Goal: Task Accomplishment & Management: Complete application form

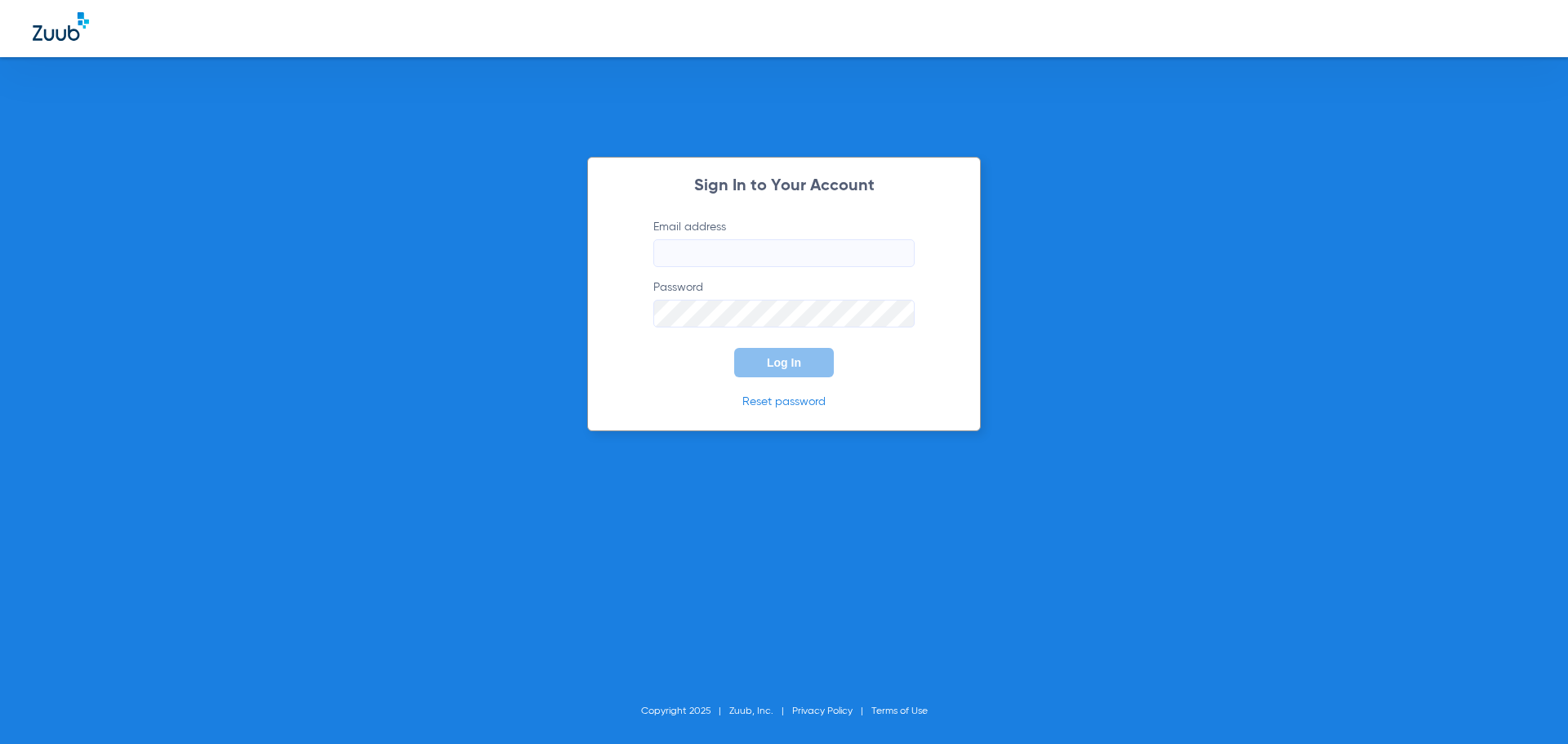
type input "[EMAIL_ADDRESS][DOMAIN_NAME]"
click at [782, 362] on span "Log In" at bounding box center [784, 362] width 34 height 13
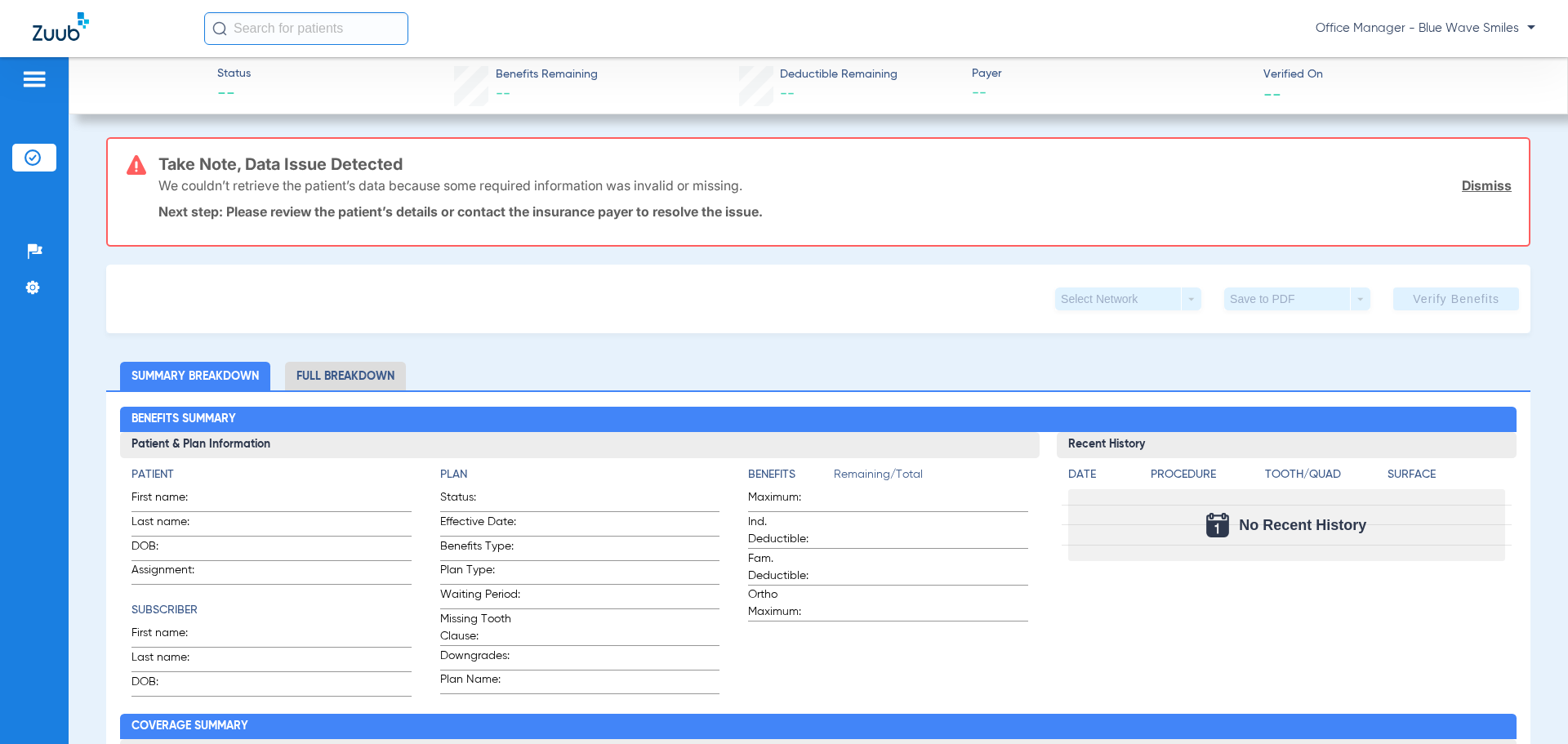
drag, startPoint x: 35, startPoint y: 157, endPoint x: 90, endPoint y: 179, distance: 59.2
click at [34, 157] on img at bounding box center [33, 157] width 16 height 16
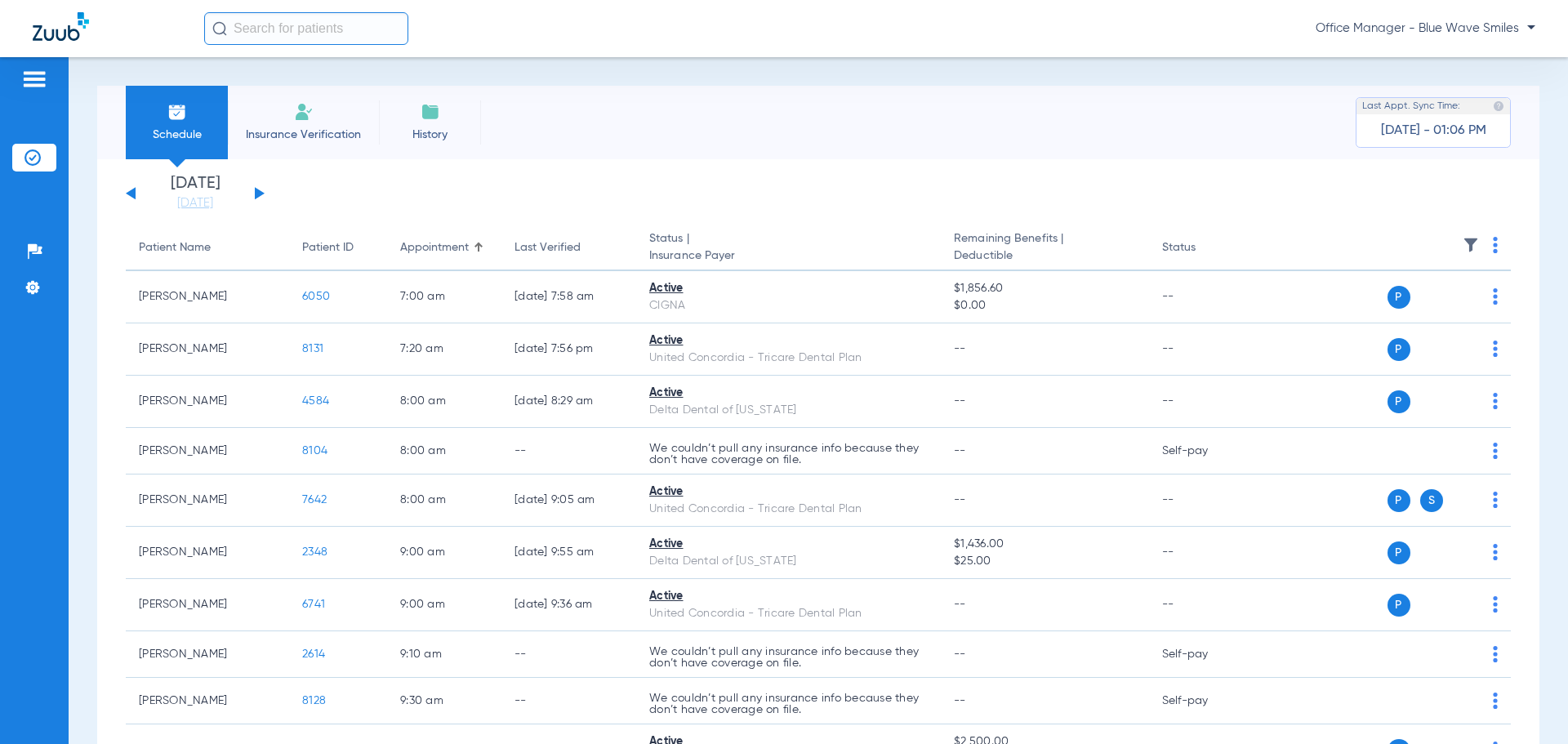
drag, startPoint x: 303, startPoint y: 141, endPoint x: 324, endPoint y: 158, distance: 27.0
click at [303, 142] on li "Insurance Verification" at bounding box center [303, 122] width 151 height 74
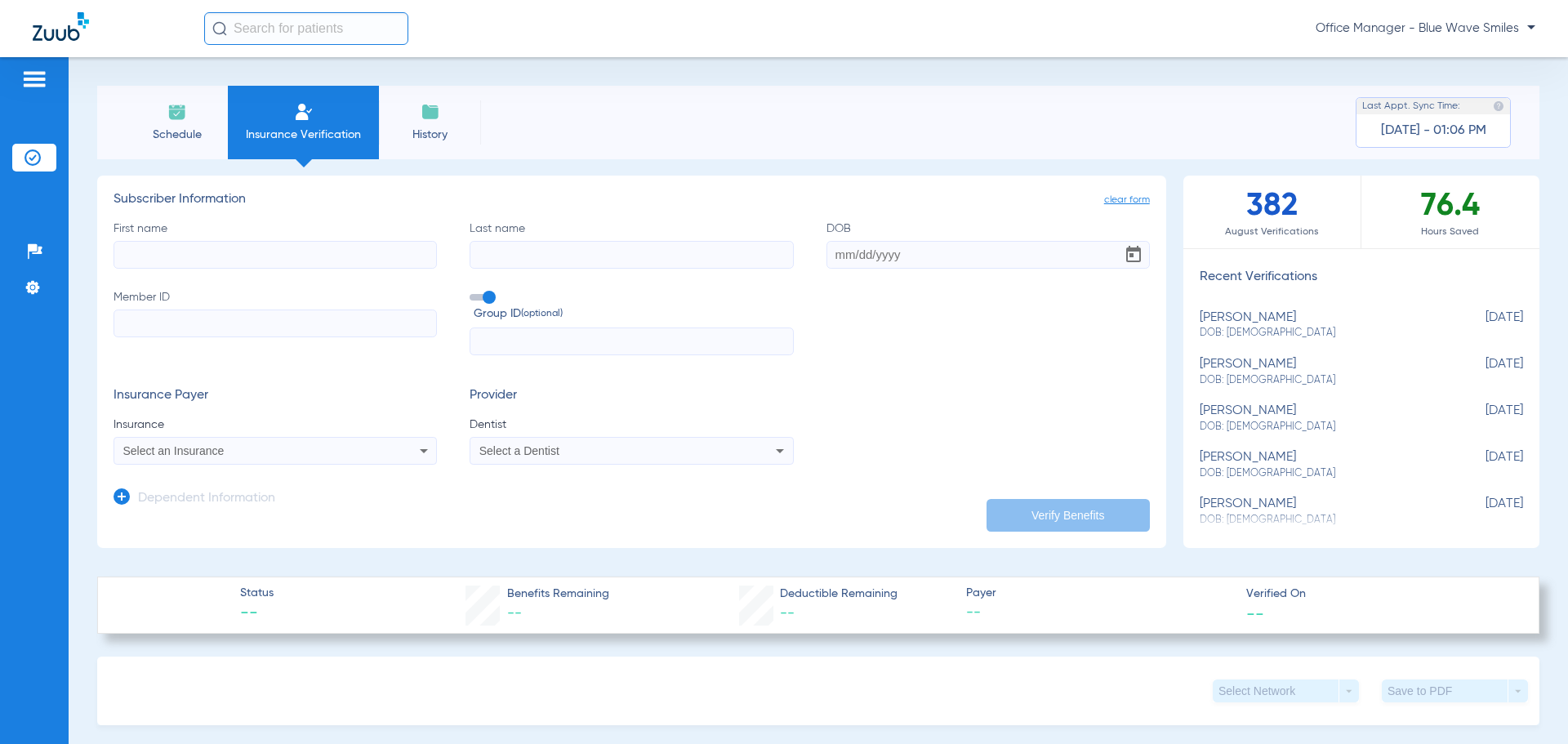
click at [210, 249] on input "First name" at bounding box center [275, 255] width 323 height 28
type input "[PERSON_NAME]"
type input "[DATE]"
type input "122601260"
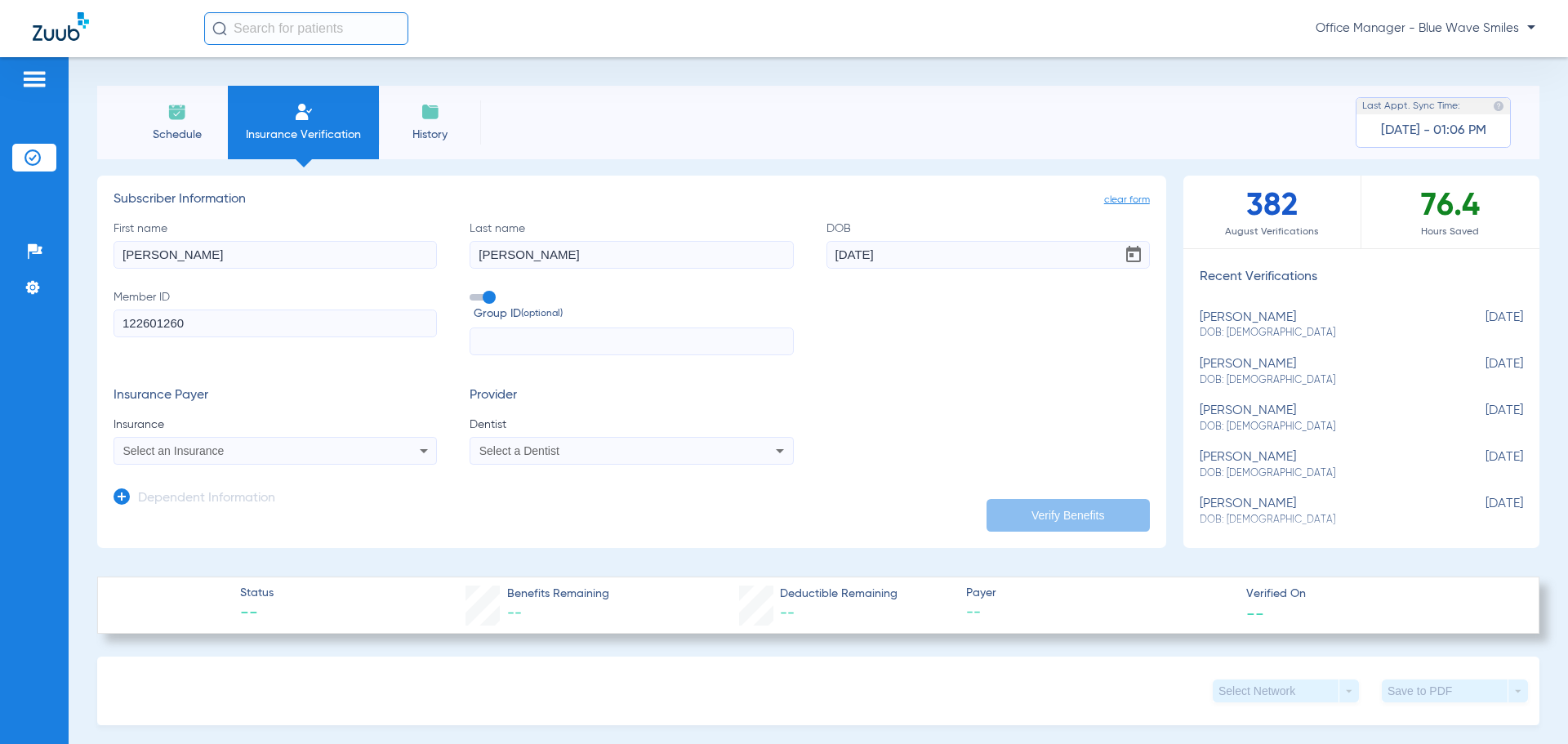
click at [504, 335] on input "text" at bounding box center [631, 341] width 323 height 28
type input "675717"
click at [335, 449] on div "Select an Insurance" at bounding box center [245, 450] width 244 height 11
type input "huma"
drag, startPoint x: 170, startPoint y: 476, endPoint x: 80, endPoint y: 478, distance: 90.0
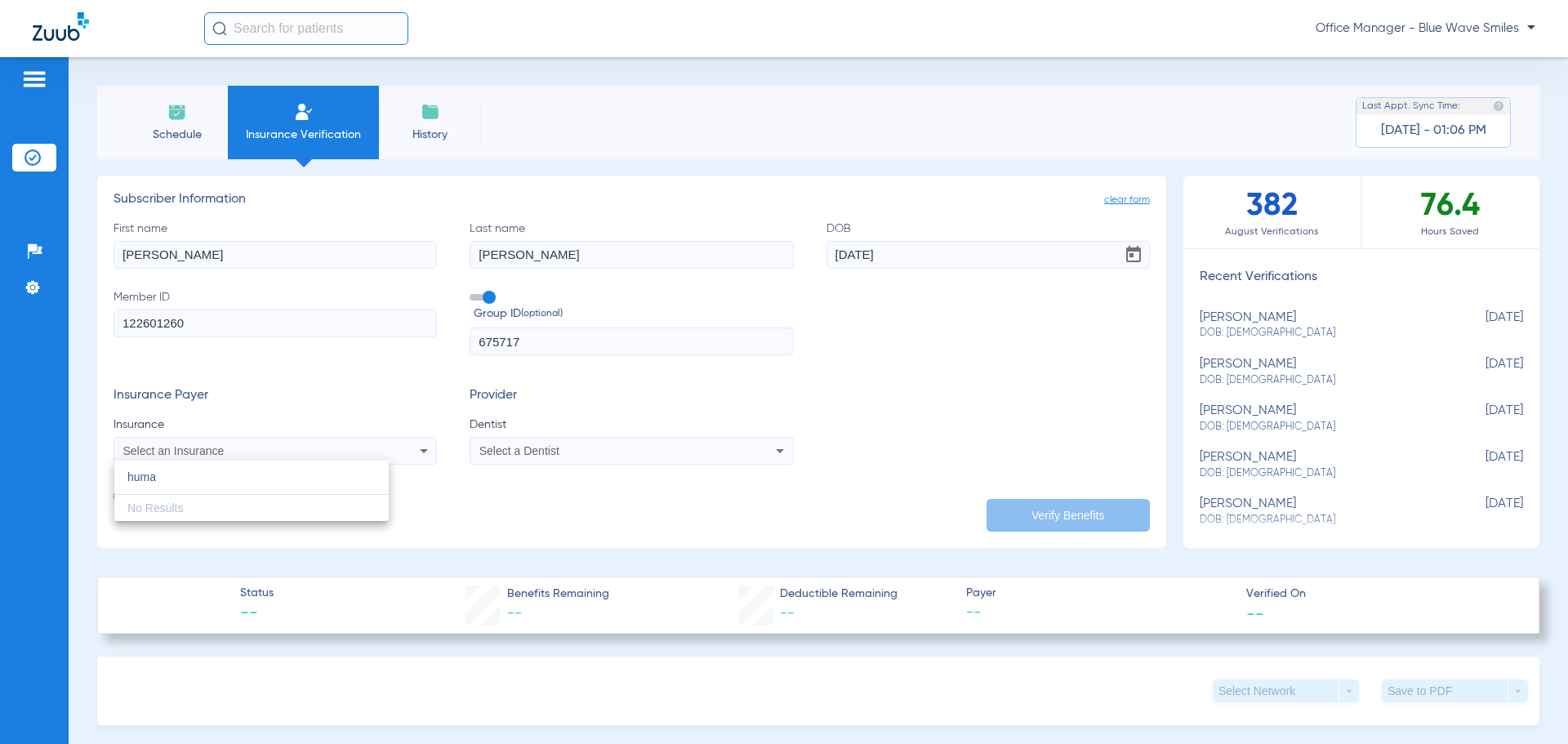
click at [80, 478] on div "huma close No Results" at bounding box center [784, 372] width 1568 height 744
type input "Humana"
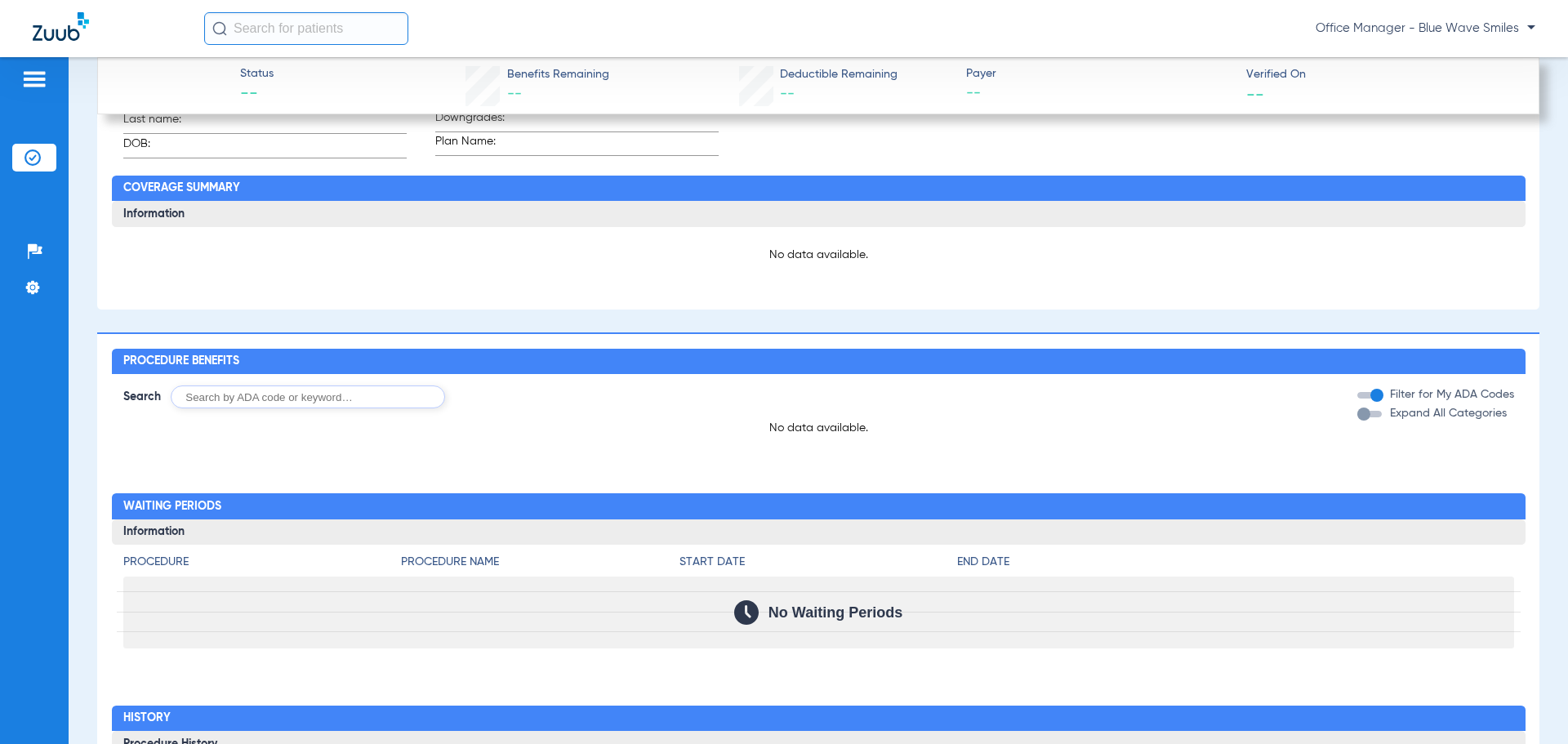
click at [316, 281] on div "No data available." at bounding box center [818, 261] width 1414 height 69
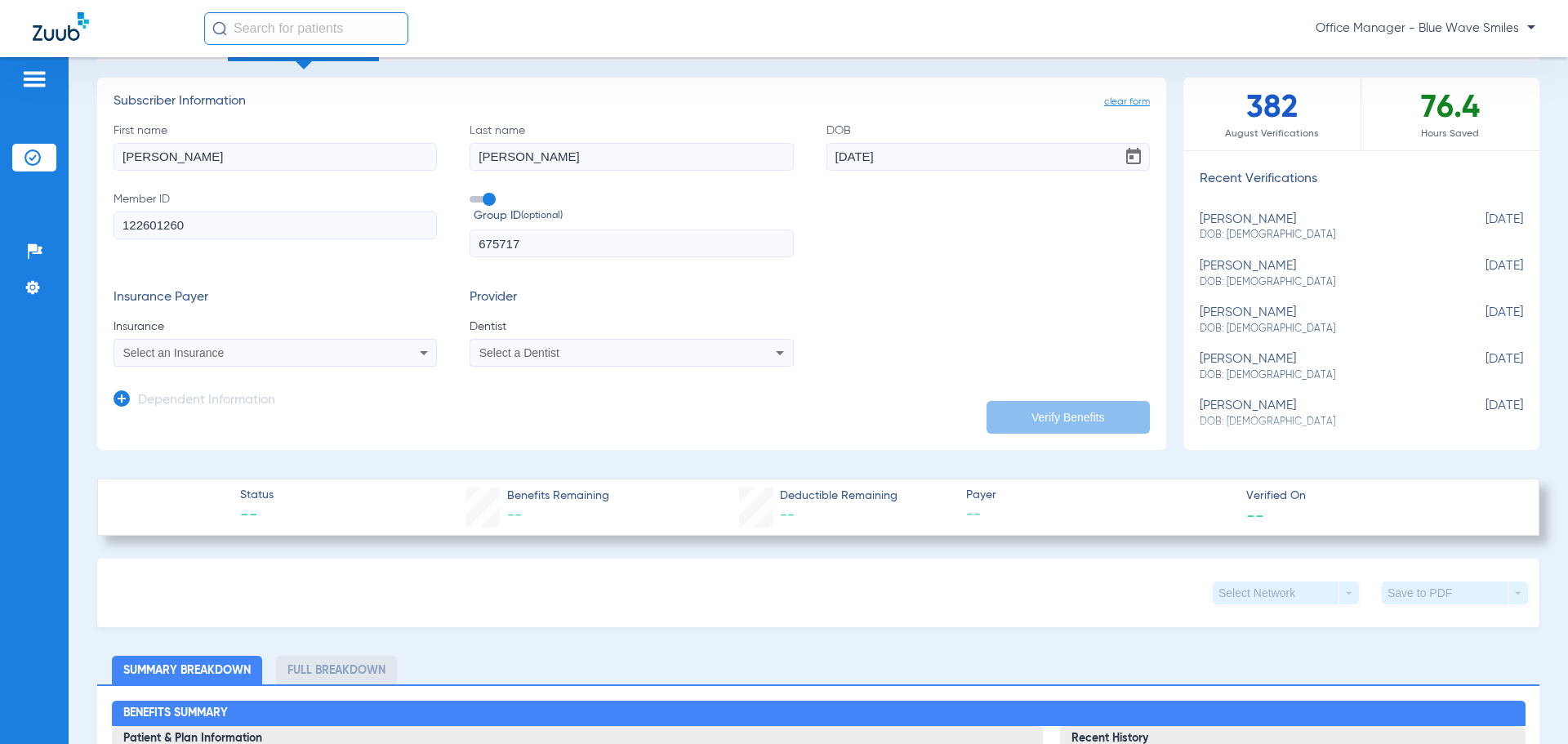
scroll to position [0, 0]
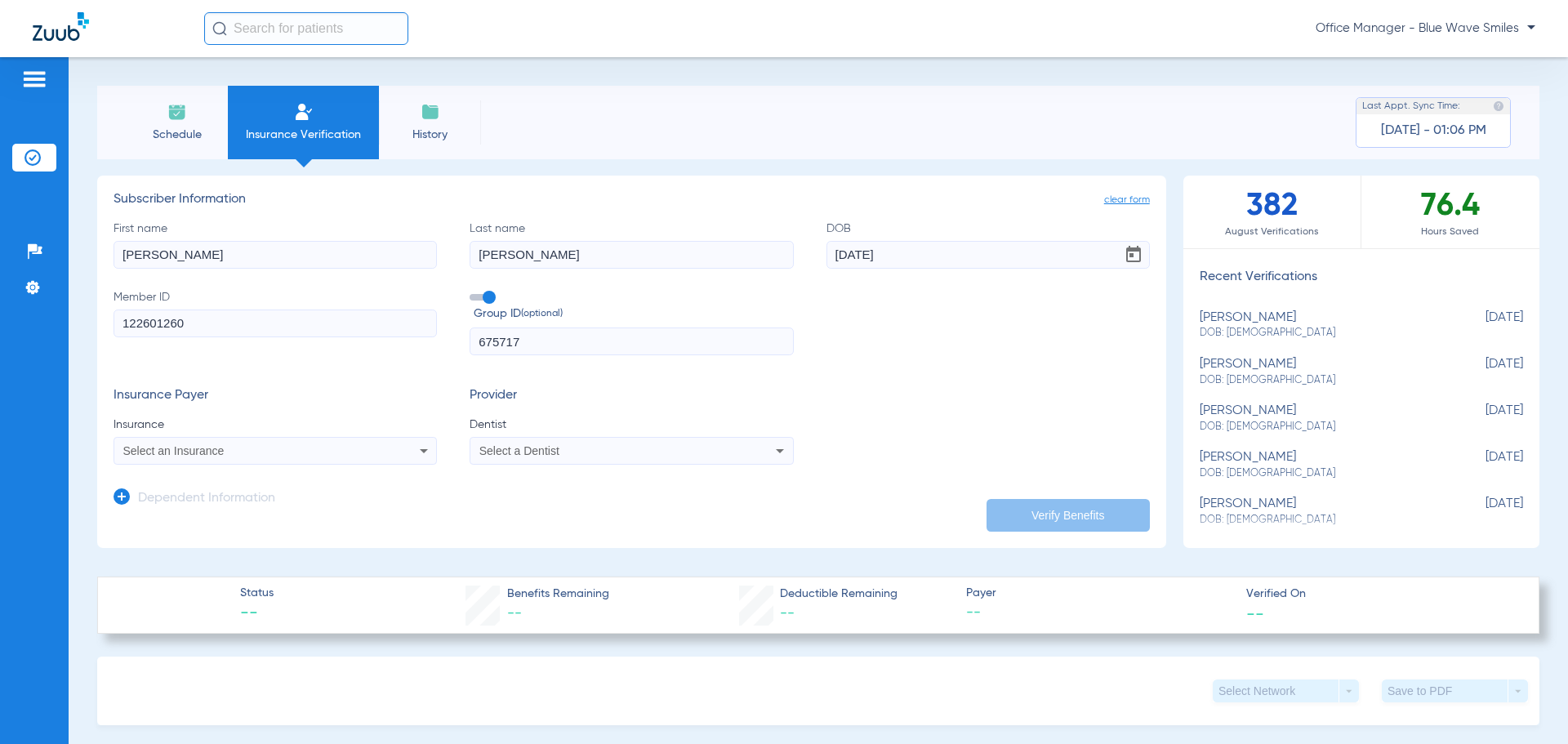
click at [226, 452] on div "Select an Insurance" at bounding box center [245, 450] width 244 height 11
type input "h"
drag, startPoint x: 119, startPoint y: 477, endPoint x: 99, endPoint y: 480, distance: 20.2
click at [99, 480] on div "h close No Results" at bounding box center [784, 372] width 1568 height 744
click at [219, 247] on input "First name" at bounding box center [275, 255] width 323 height 28
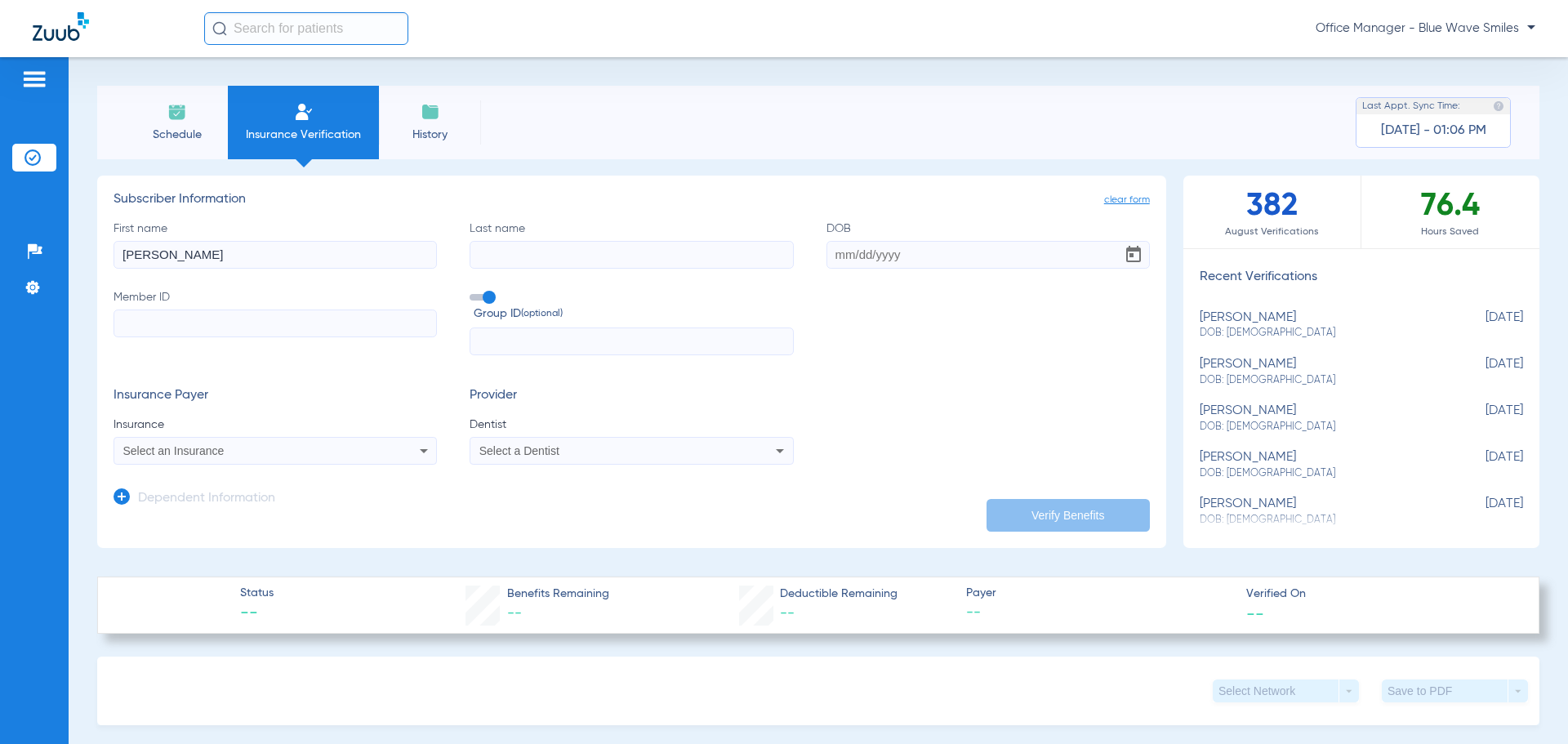
type input "[PERSON_NAME]"
click at [855, 259] on input "DOB" at bounding box center [988, 255] width 323 height 28
type input "[DATE]"
click at [400, 318] on input "Member ID" at bounding box center [275, 323] width 323 height 28
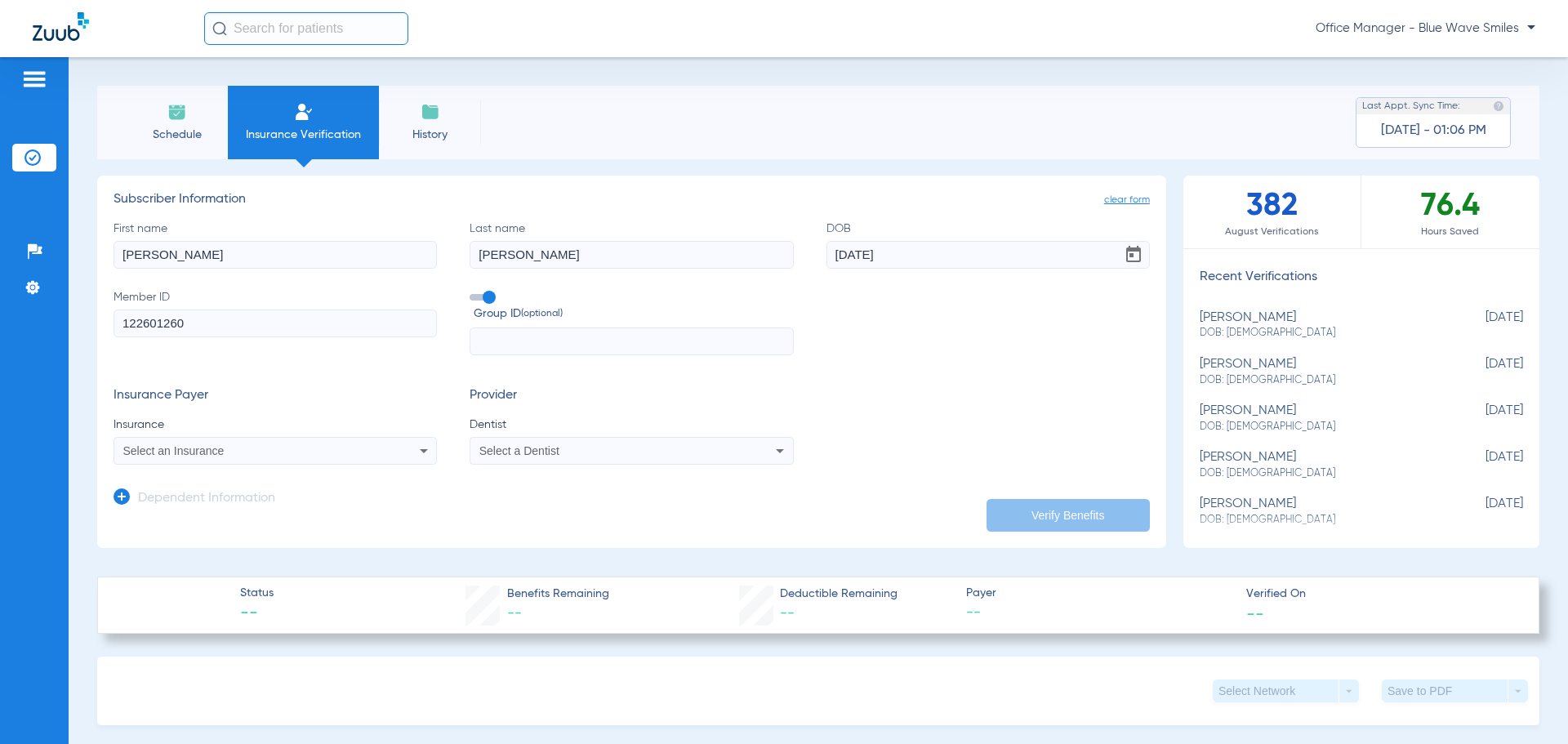
type input "122601260"
click at [519, 336] on input "text" at bounding box center [631, 341] width 323 height 28
type input "675717"
click at [419, 449] on icon at bounding box center [424, 451] width 20 height 20
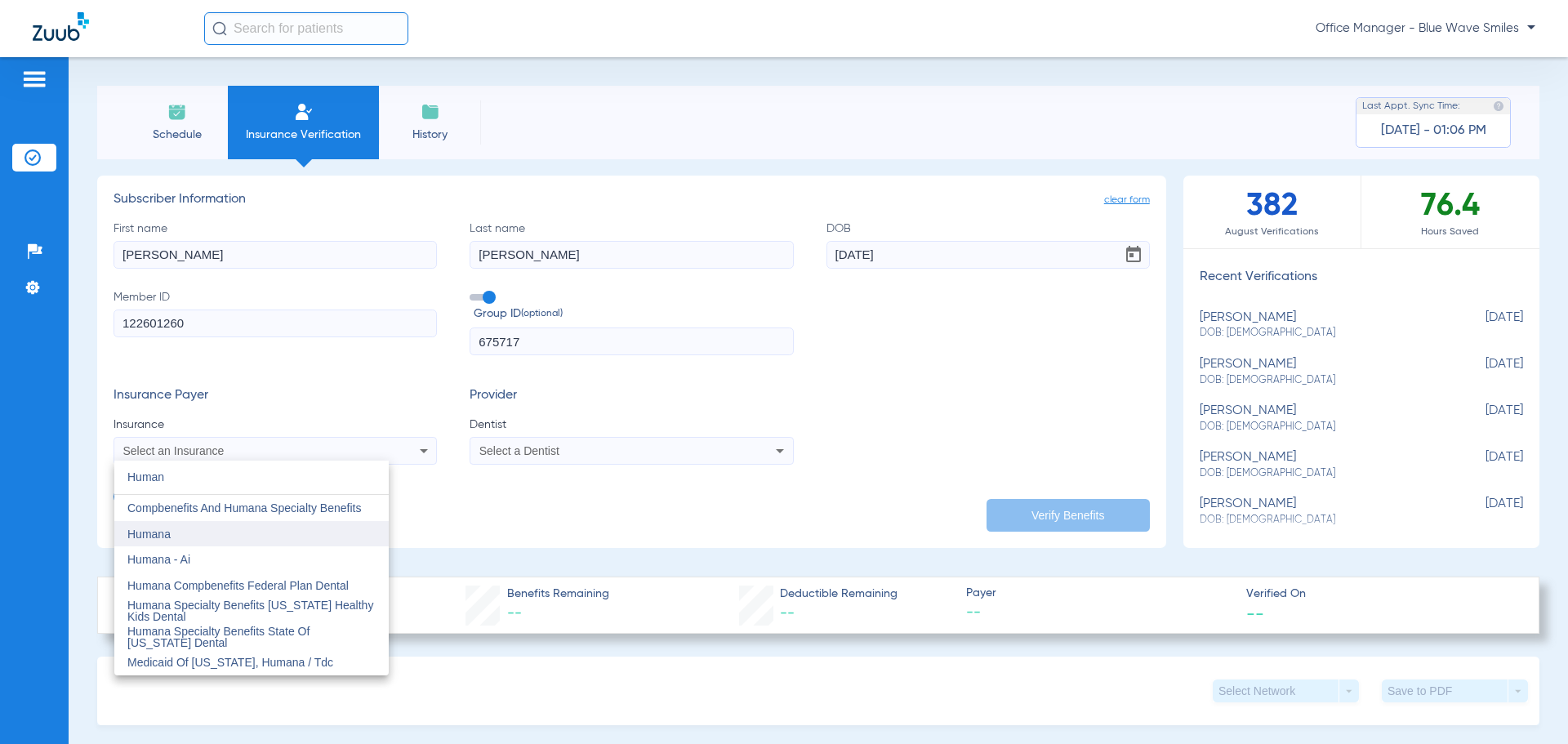
type input "Human"
click at [170, 535] on span "Humana" at bounding box center [149, 533] width 44 height 13
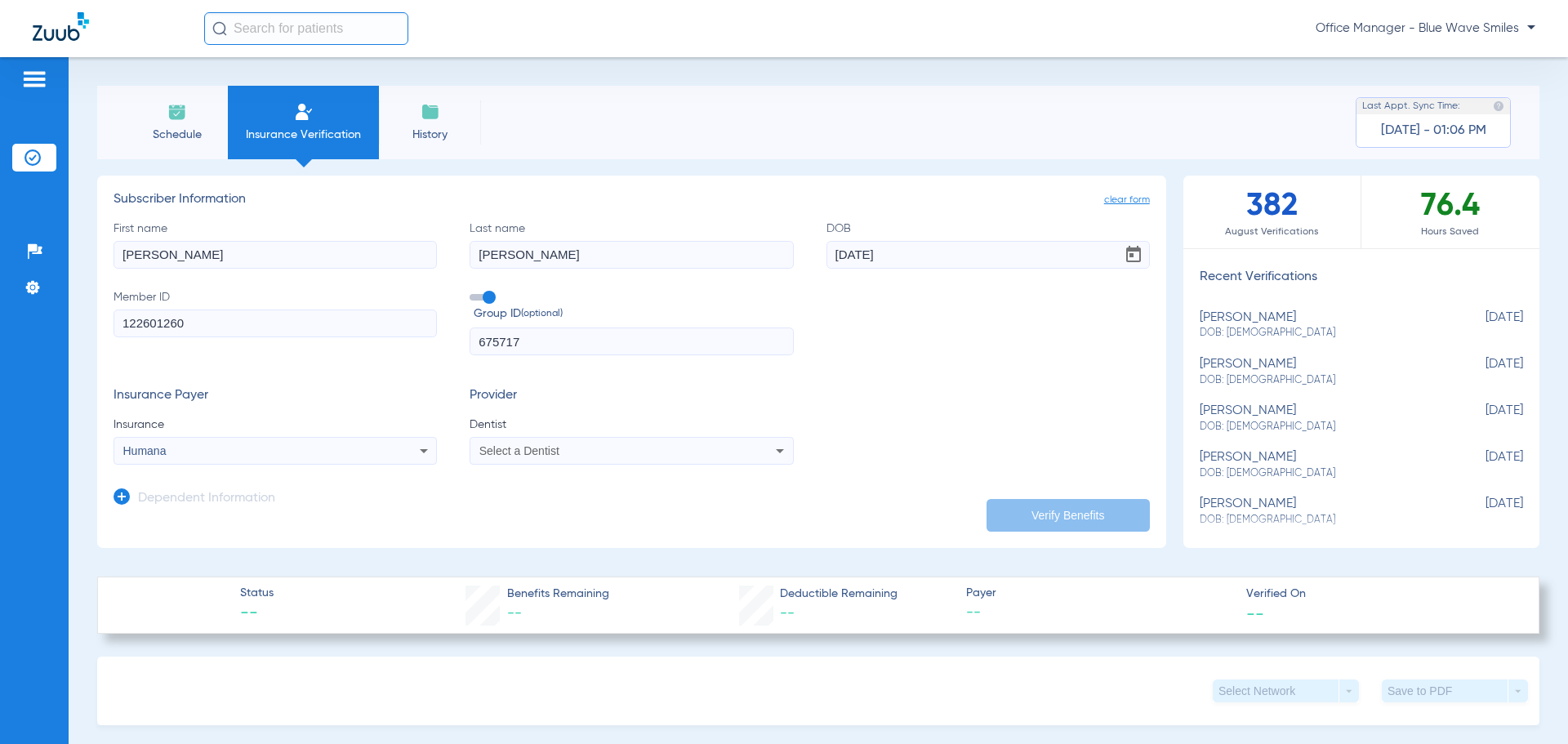
click at [492, 455] on span "Select a Dentist" at bounding box center [519, 450] width 80 height 13
click at [500, 508] on span "Andrew Nguyen" at bounding box center [528, 507] width 96 height 13
click at [1028, 511] on button "Verify Benefits" at bounding box center [1068, 514] width 163 height 33
type input "[PERSON_NAME]"
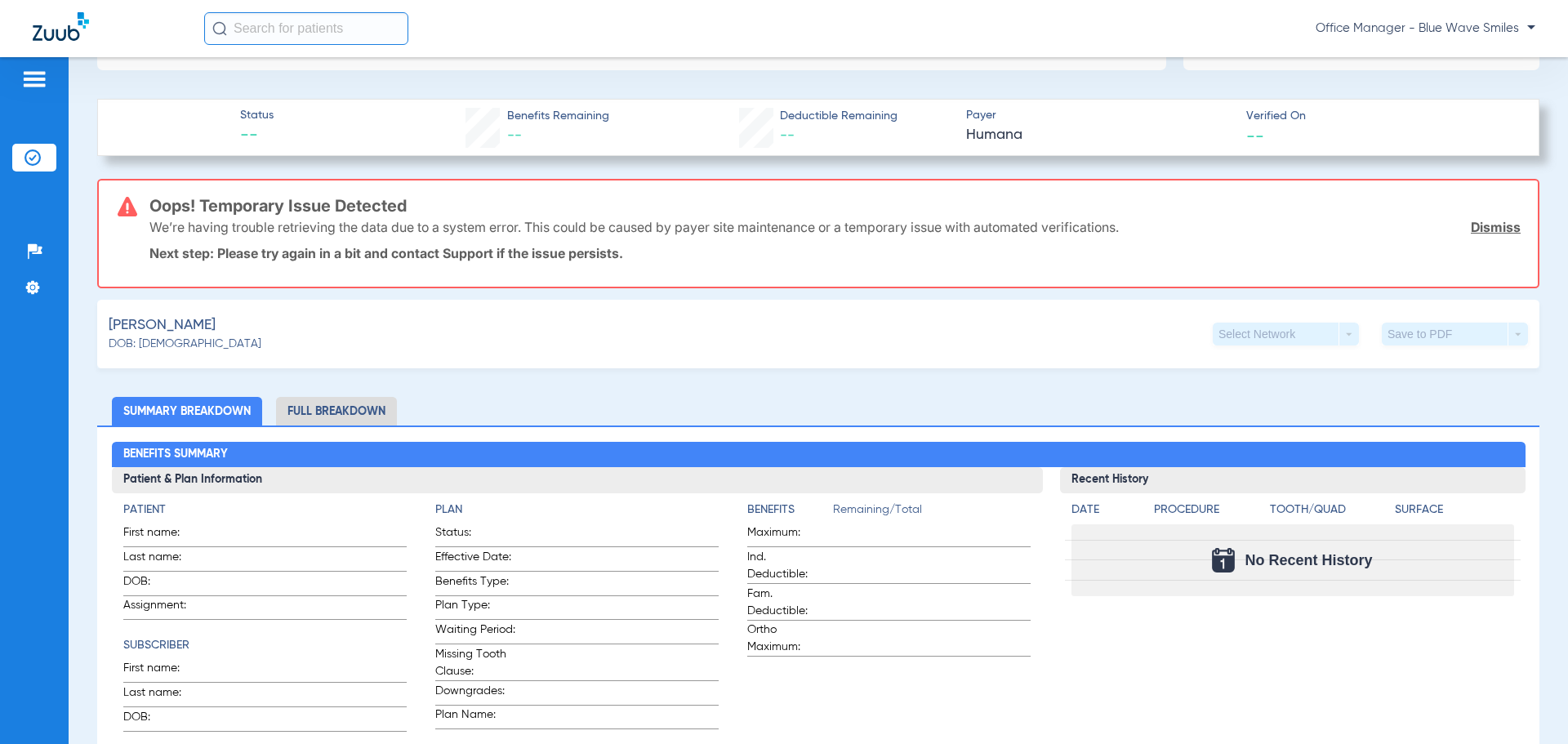
scroll to position [489, 0]
